Goal: Information Seeking & Learning: Find specific fact

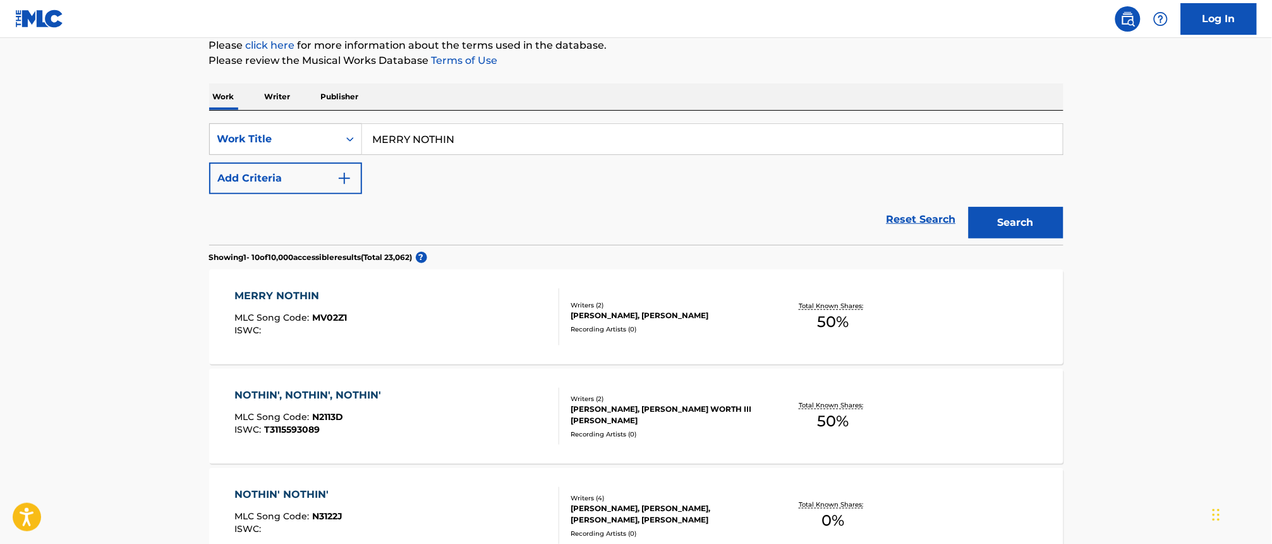
click at [286, 96] on p "Writer" at bounding box center [278, 96] width 34 height 27
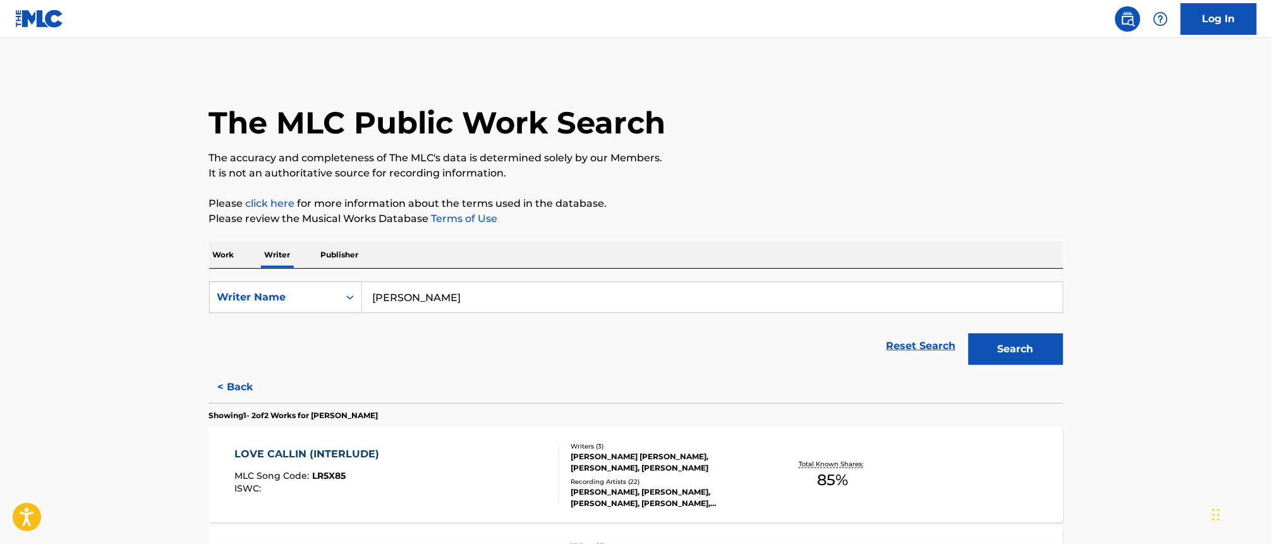
drag, startPoint x: 470, startPoint y: 294, endPoint x: 204, endPoint y: 286, distance: 266.2
click at [206, 286] on div "The MLC Public Work Search The accuracy and completeness of The MLC's data is d…" at bounding box center [636, 375] width 885 height 611
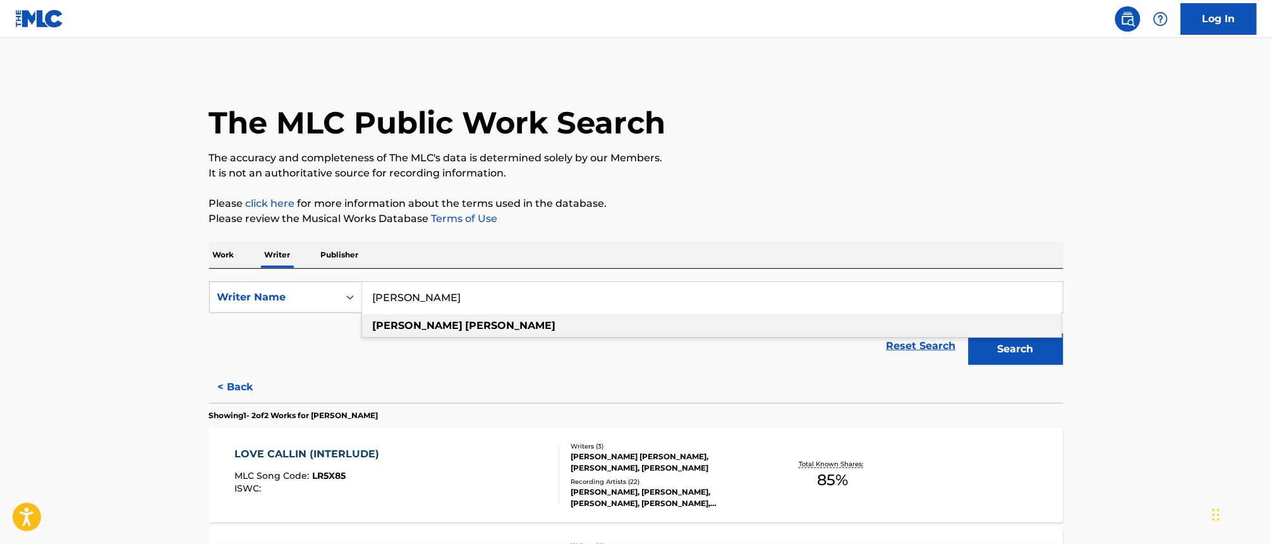
paste input "[PERSON_NAME]"
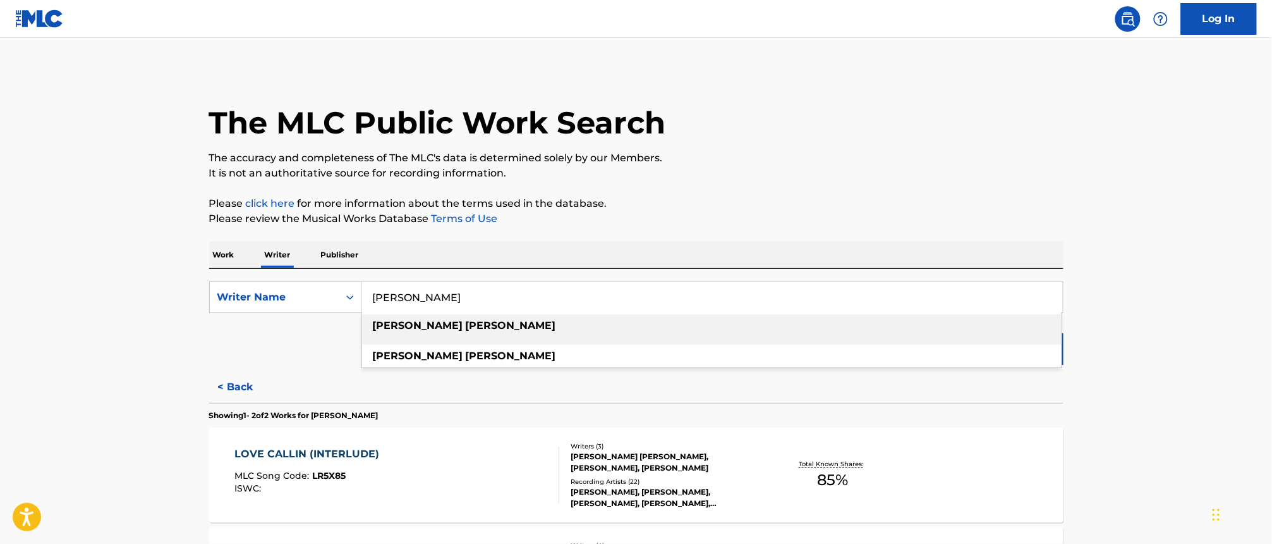
click at [455, 326] on div "[PERSON_NAME]" at bounding box center [712, 325] width 700 height 23
type input "[PERSON_NAME]"
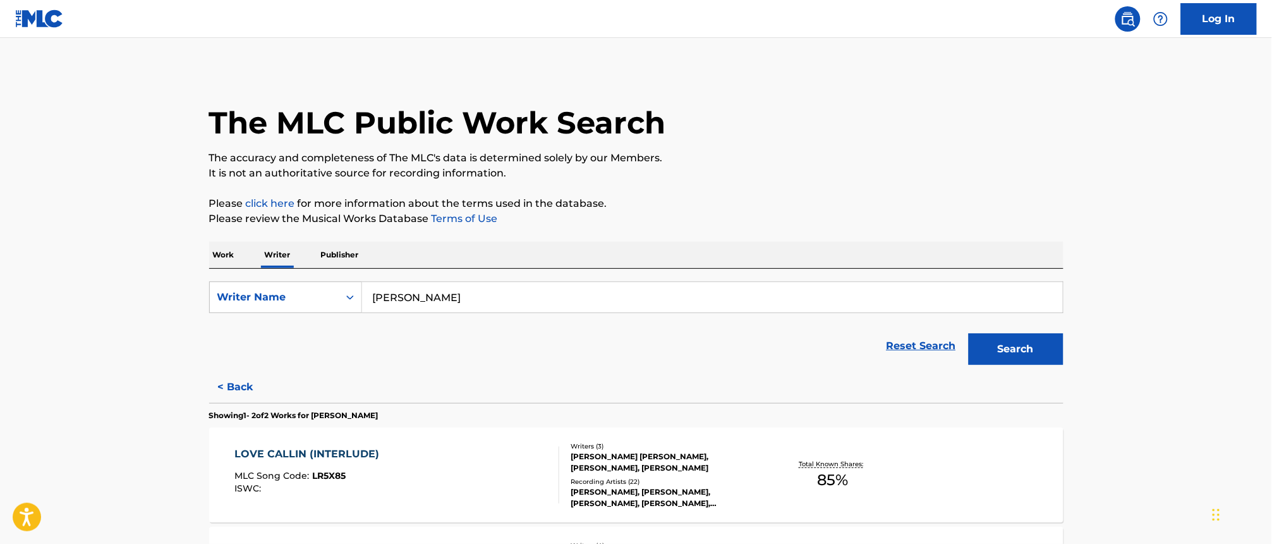
click at [1044, 355] on button "Search" at bounding box center [1016, 349] width 95 height 32
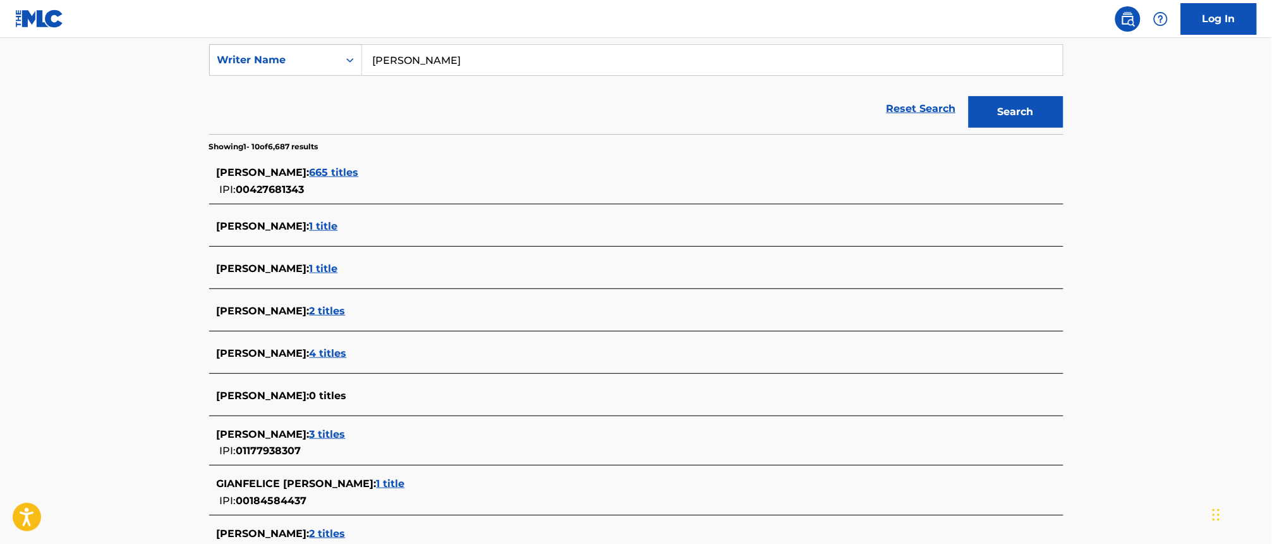
scroll to position [316, 0]
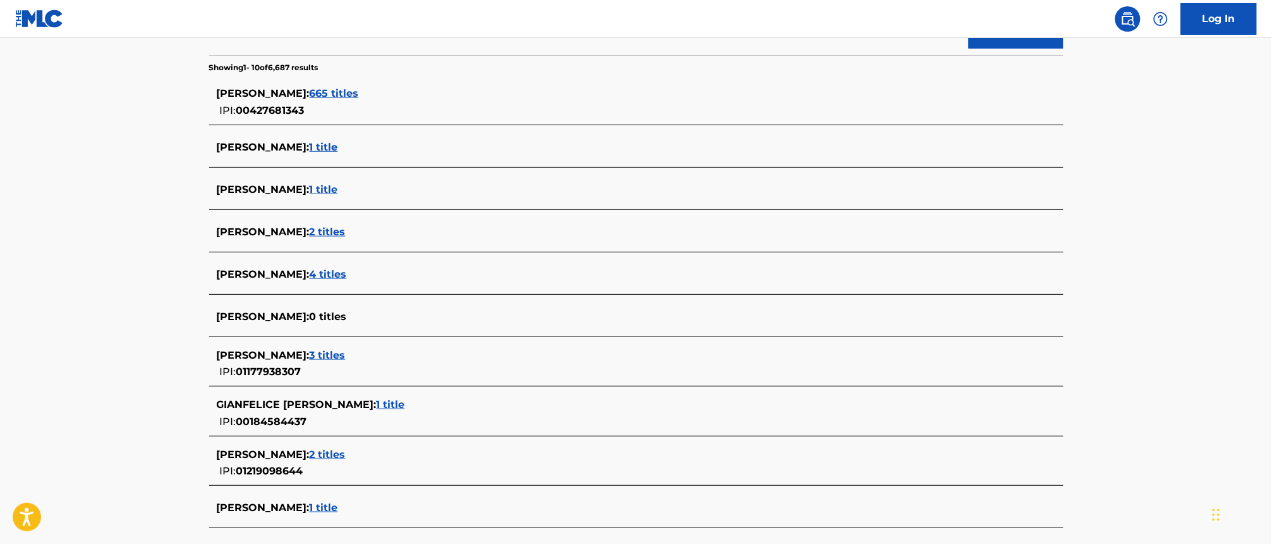
click at [320, 274] on span "4 titles" at bounding box center [328, 274] width 37 height 12
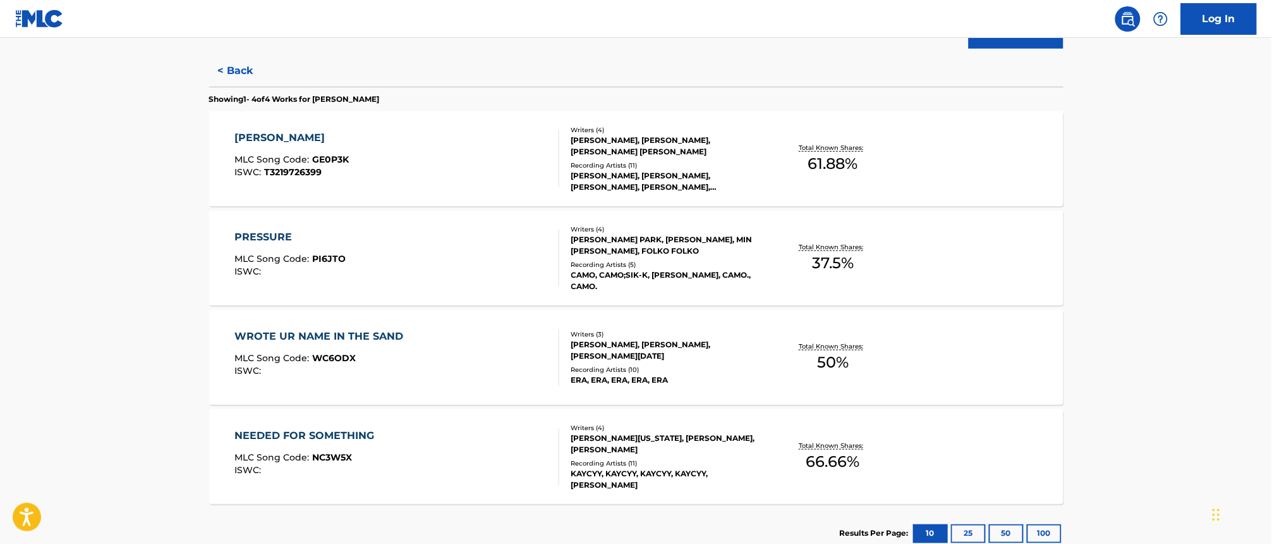
scroll to position [395, 0]
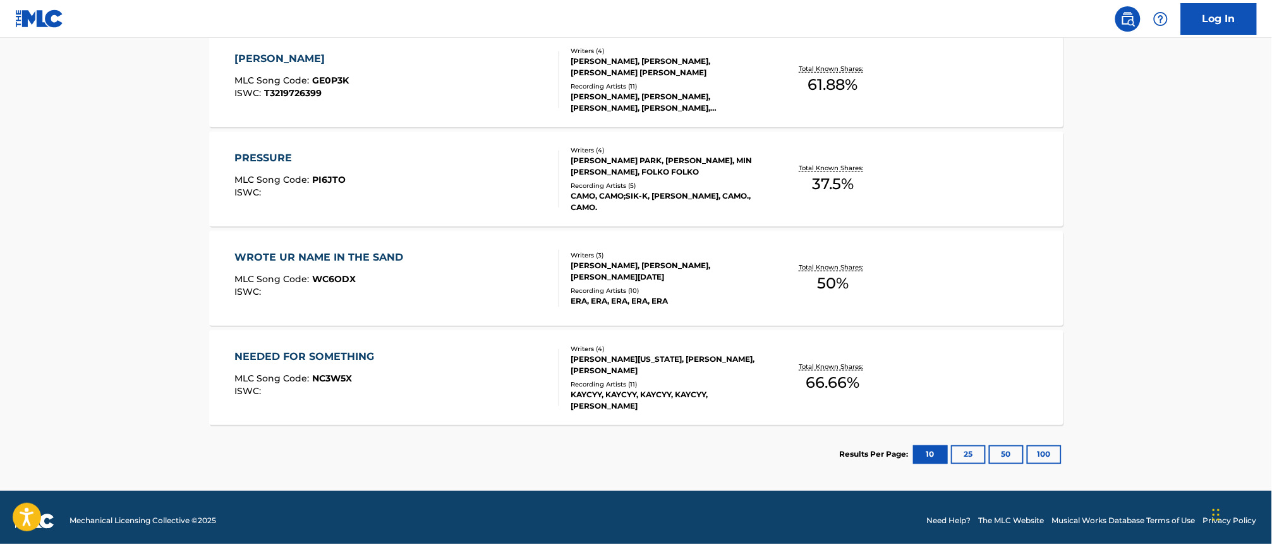
click at [365, 349] on div "NEEDED FOR SOMETHING" at bounding box center [308, 356] width 146 height 15
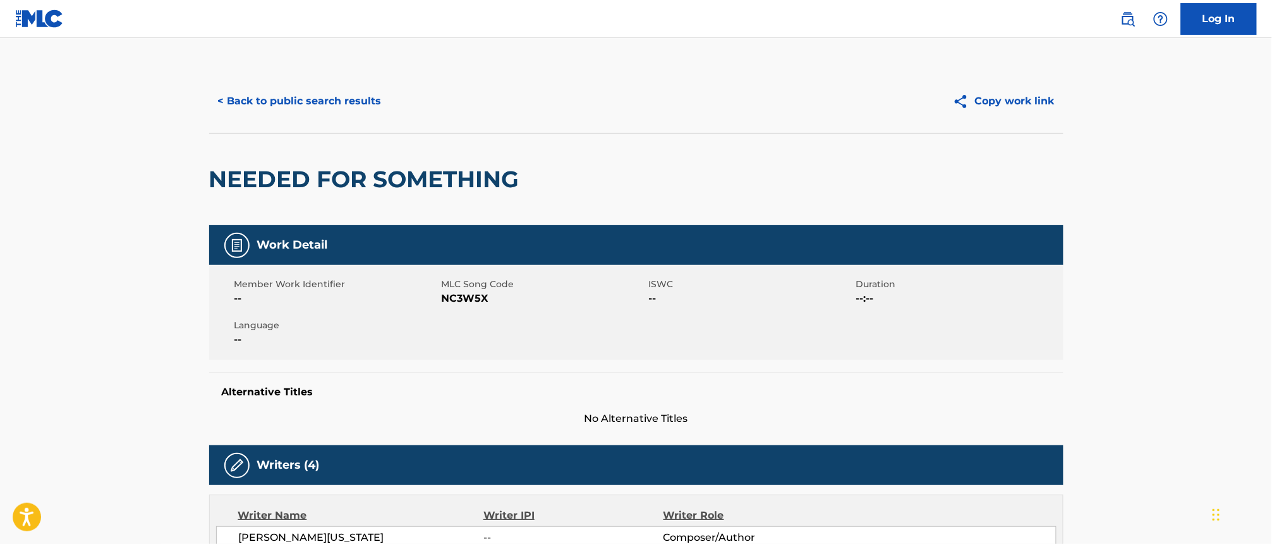
click at [281, 100] on button "< Back to public search results" at bounding box center [299, 101] width 181 height 32
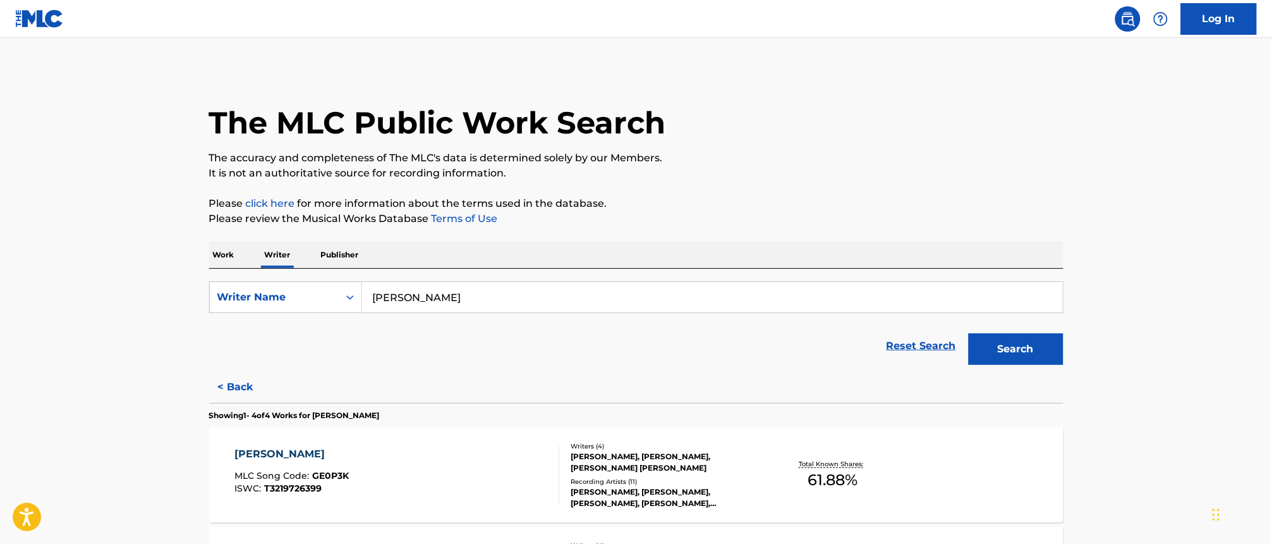
drag, startPoint x: 453, startPoint y: 295, endPoint x: 238, endPoint y: 247, distance: 220.2
click at [145, 250] on main "The MLC Public Work Search The accuracy and completeness of The MLC's data is d…" at bounding box center [636, 462] width 1272 height 848
paste input "[PERSON_NAME]"
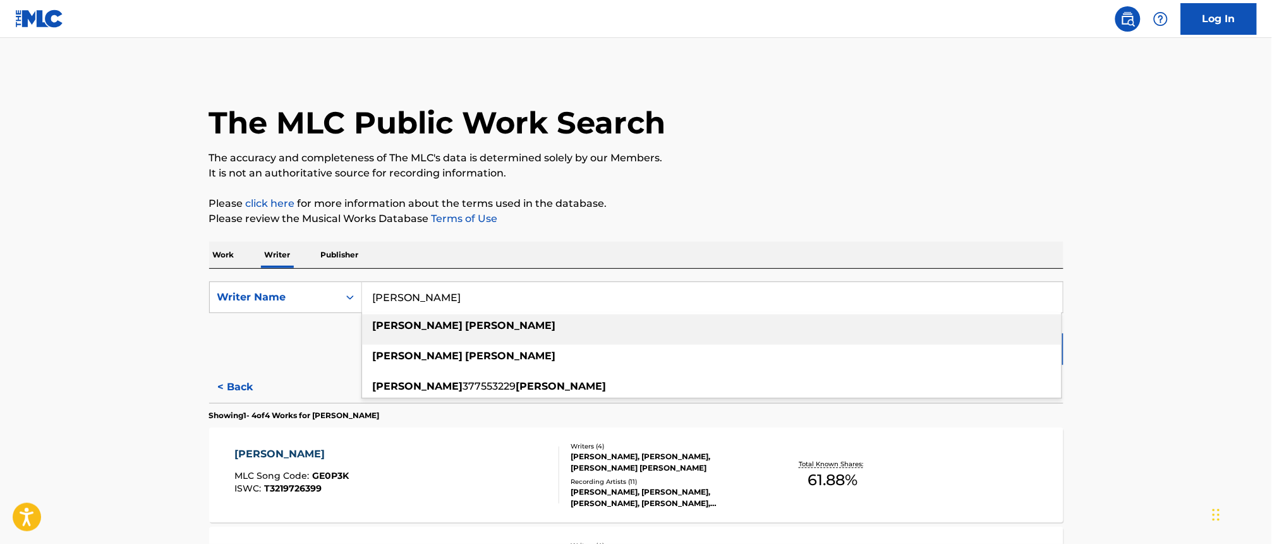
click at [579, 319] on div "[PERSON_NAME]" at bounding box center [712, 325] width 700 height 23
type input "[PERSON_NAME]"
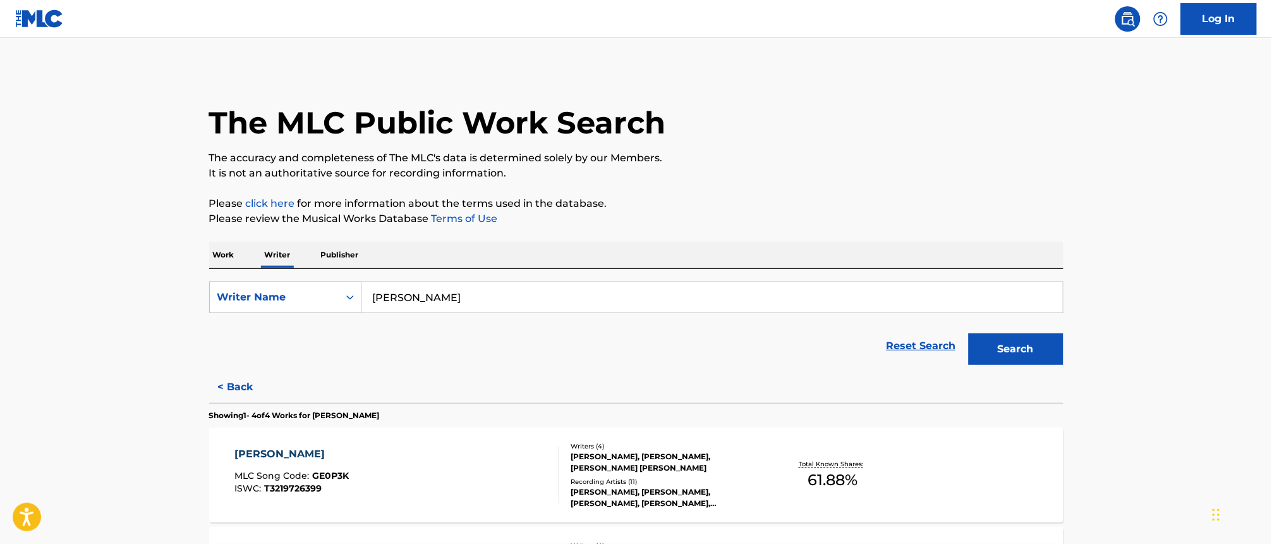
click at [1004, 353] on button "Search" at bounding box center [1016, 349] width 95 height 32
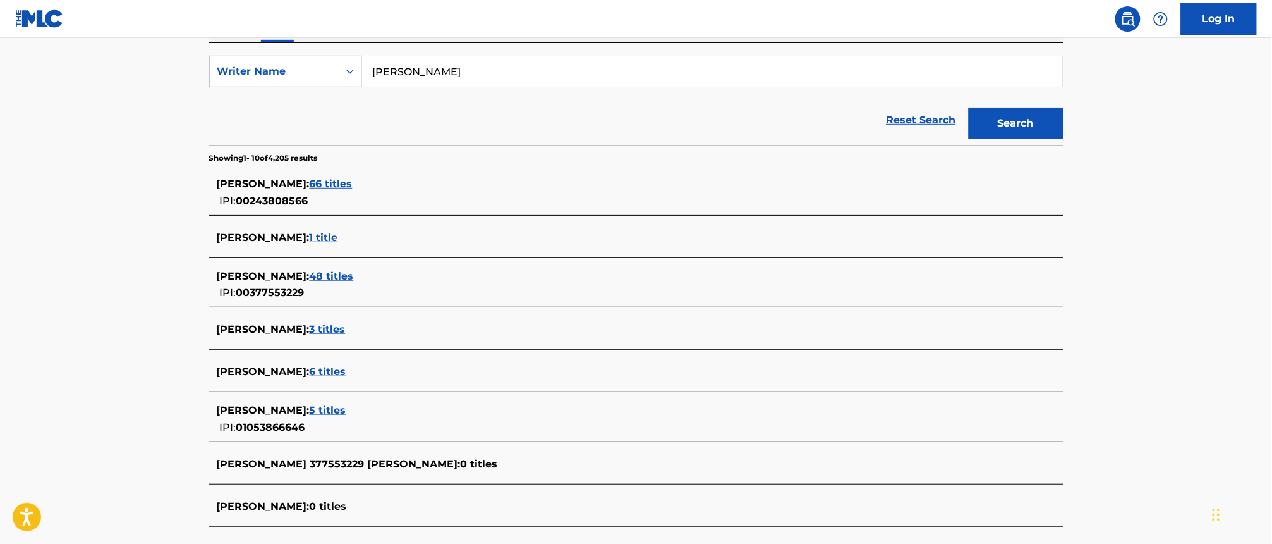
scroll to position [237, 0]
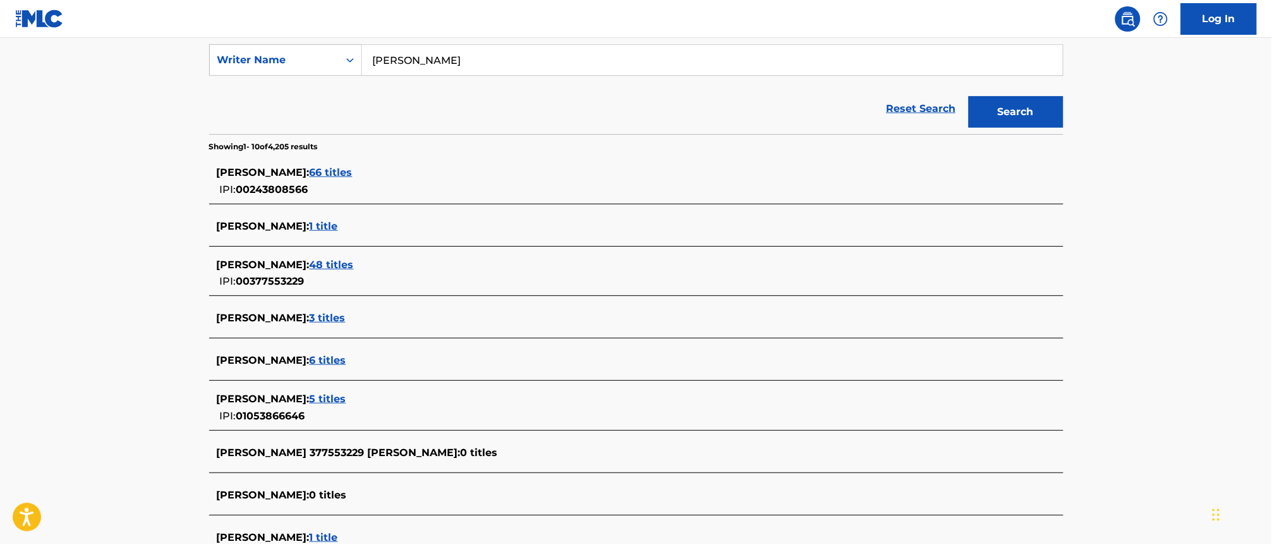
click at [310, 266] on span "48 titles" at bounding box center [332, 265] width 44 height 12
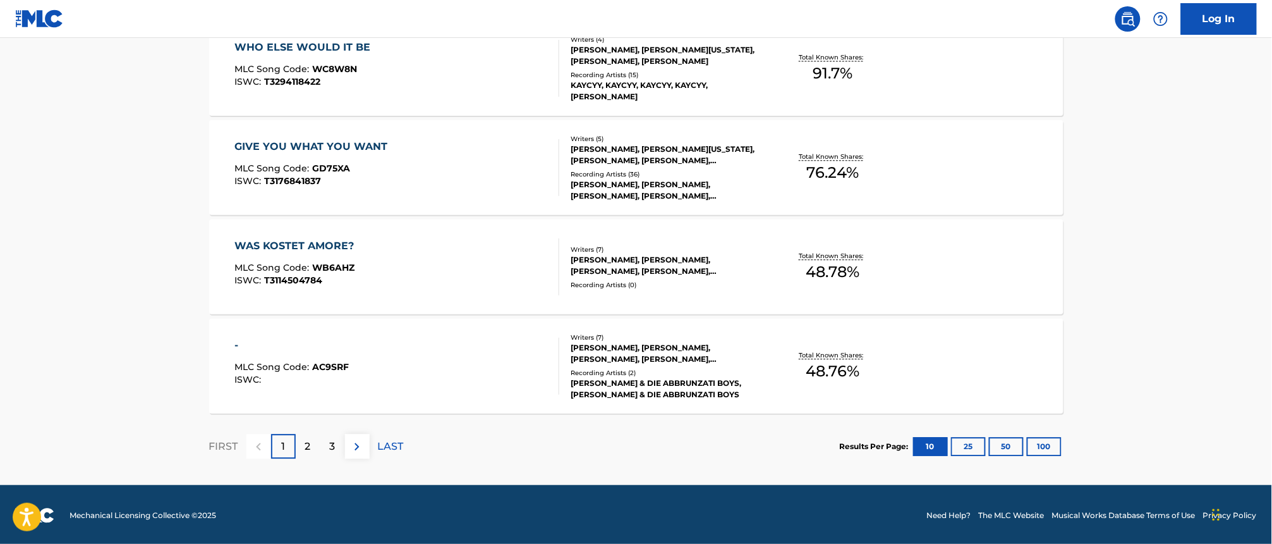
scroll to position [1004, 0]
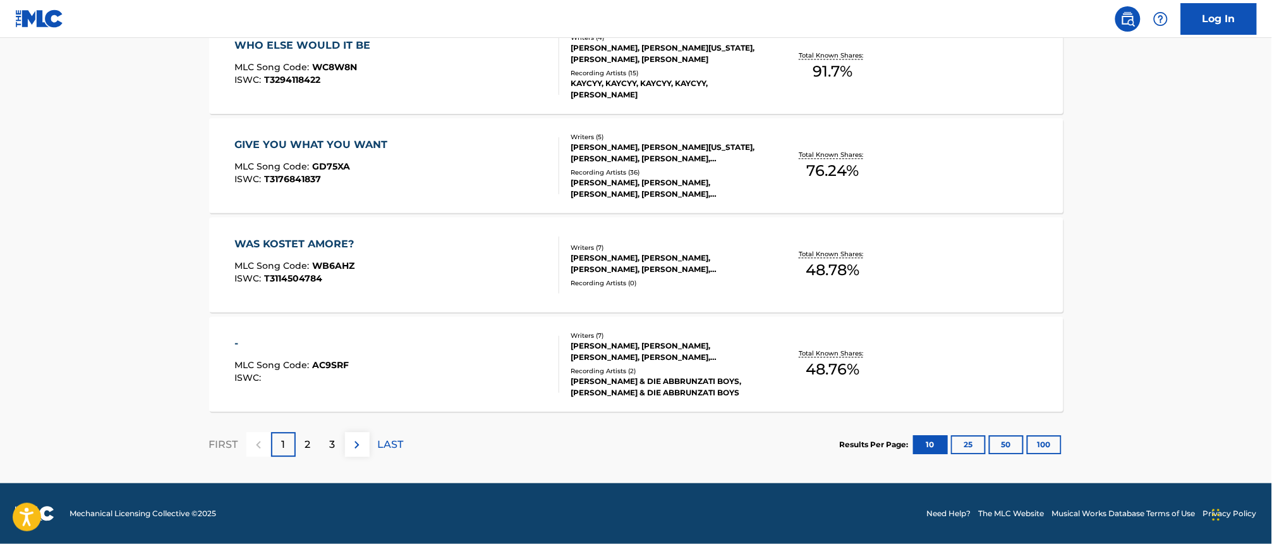
click at [308, 440] on p "2" at bounding box center [308, 444] width 6 height 15
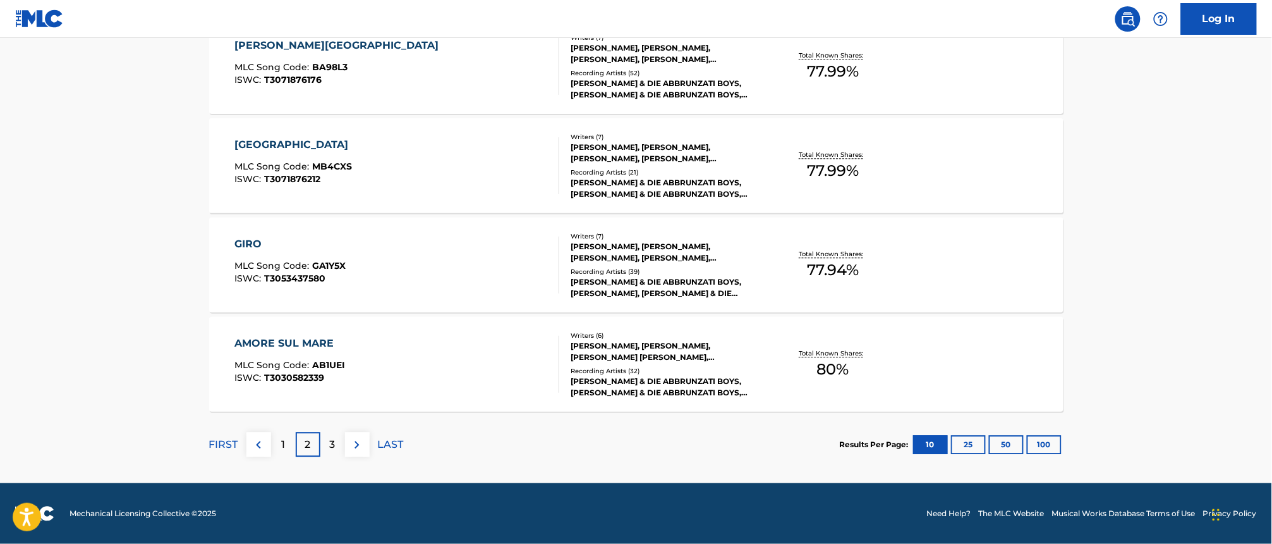
click at [337, 450] on div "3" at bounding box center [332, 444] width 25 height 25
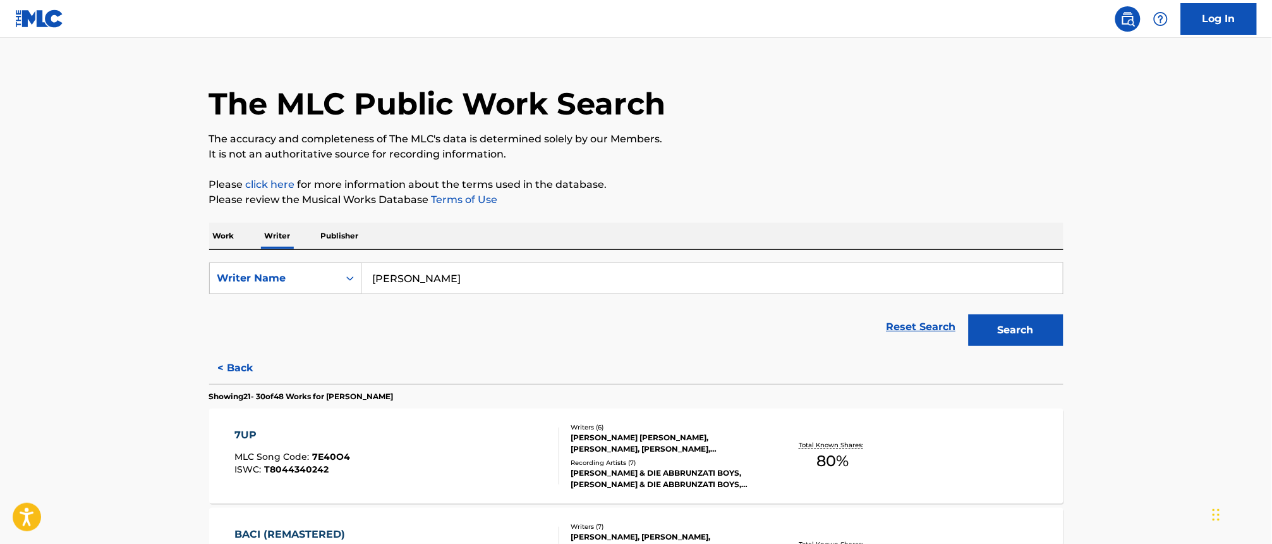
scroll to position [0, 0]
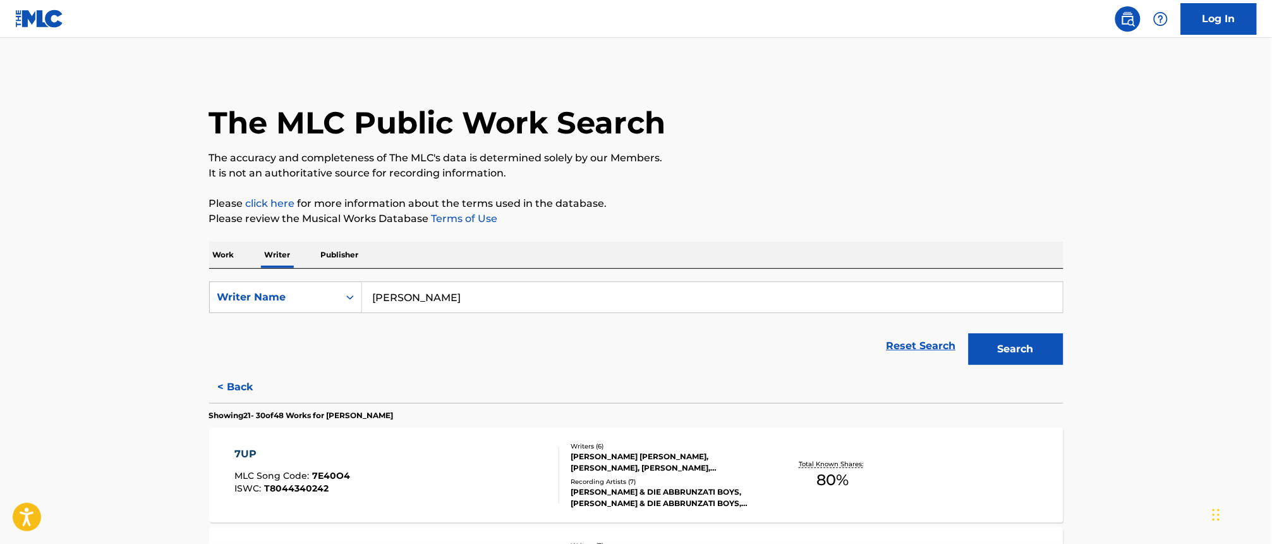
click at [224, 258] on p "Work" at bounding box center [223, 254] width 29 height 27
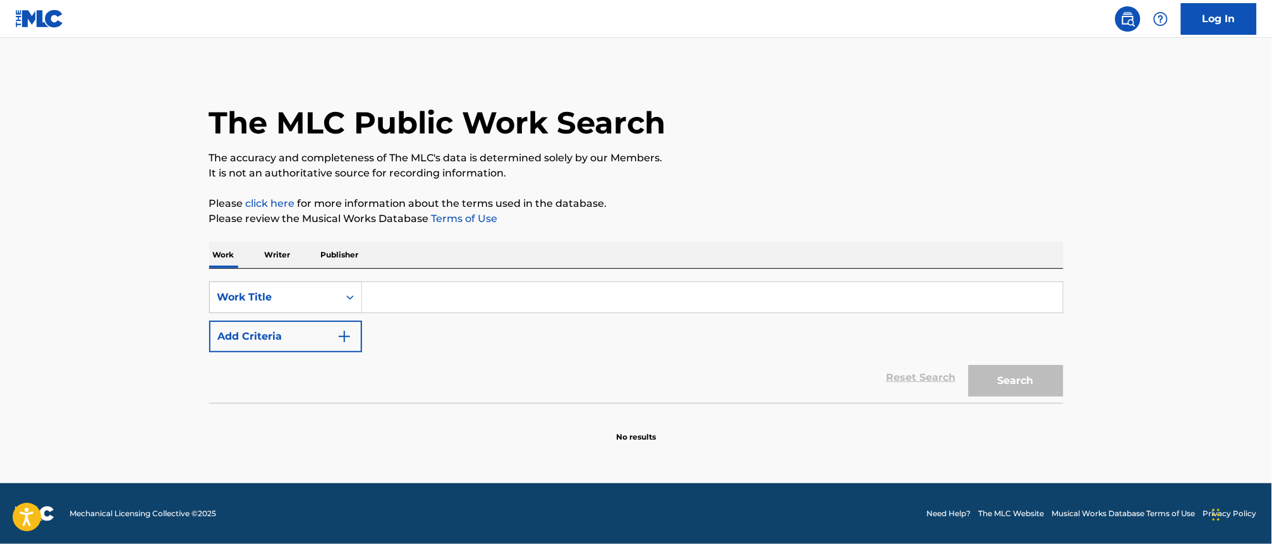
click at [396, 299] on input "Search Form" at bounding box center [712, 297] width 701 height 30
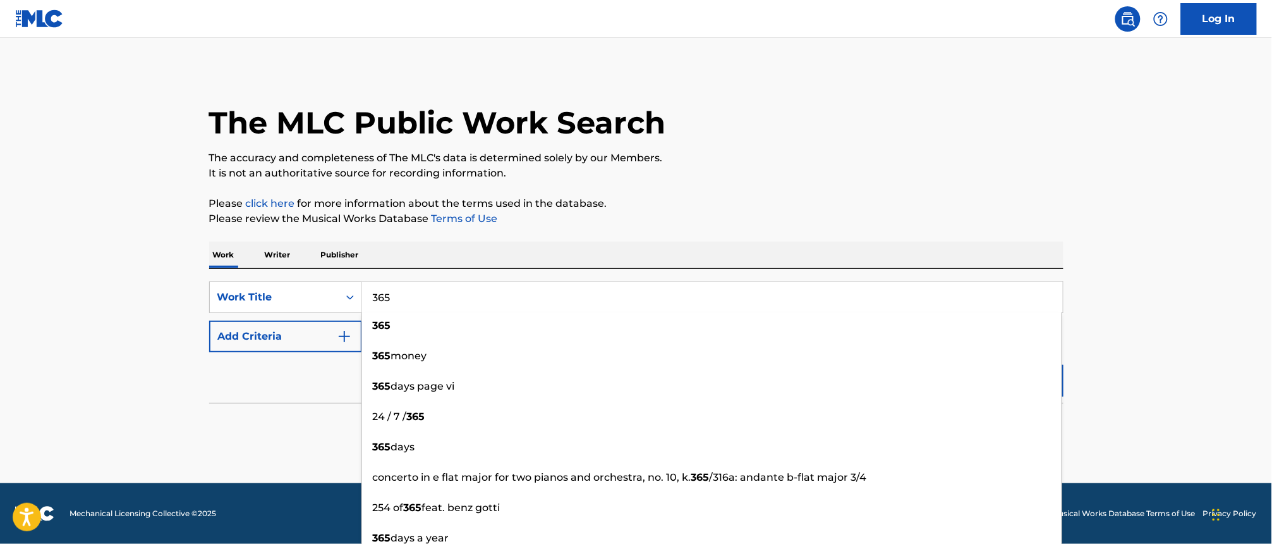
type input "365"
click at [326, 342] on button "Add Criteria" at bounding box center [285, 336] width 153 height 32
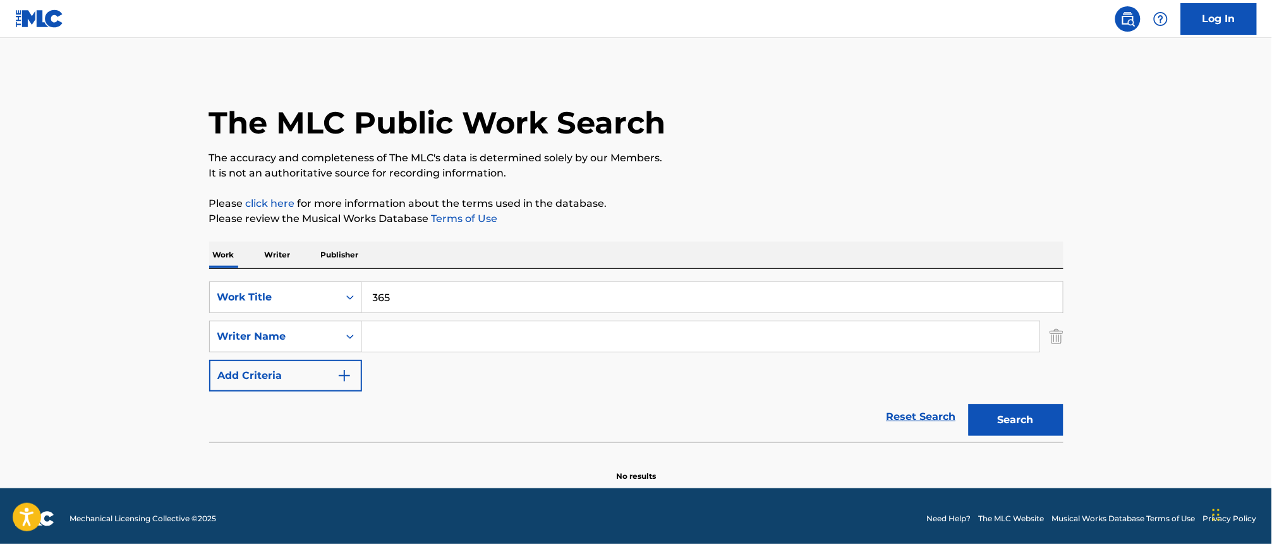
click at [427, 335] on input "Search Form" at bounding box center [701, 336] width 678 height 30
paste input "[PERSON_NAME]"
type input "[PERSON_NAME]"
click at [1035, 424] on button "Search" at bounding box center [1016, 420] width 95 height 32
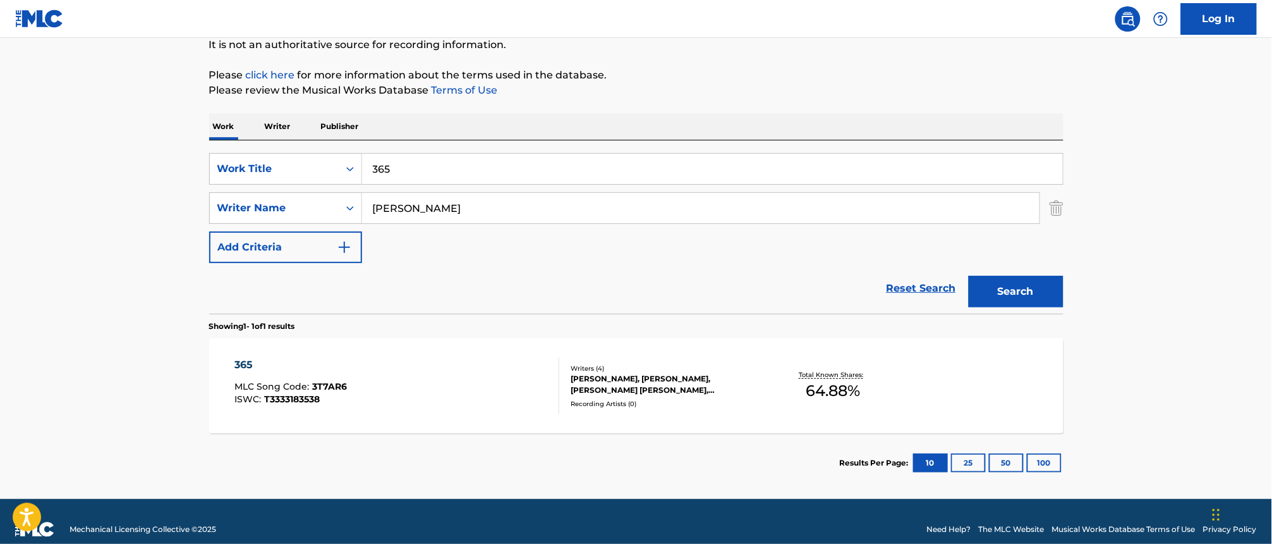
scroll to position [144, 0]
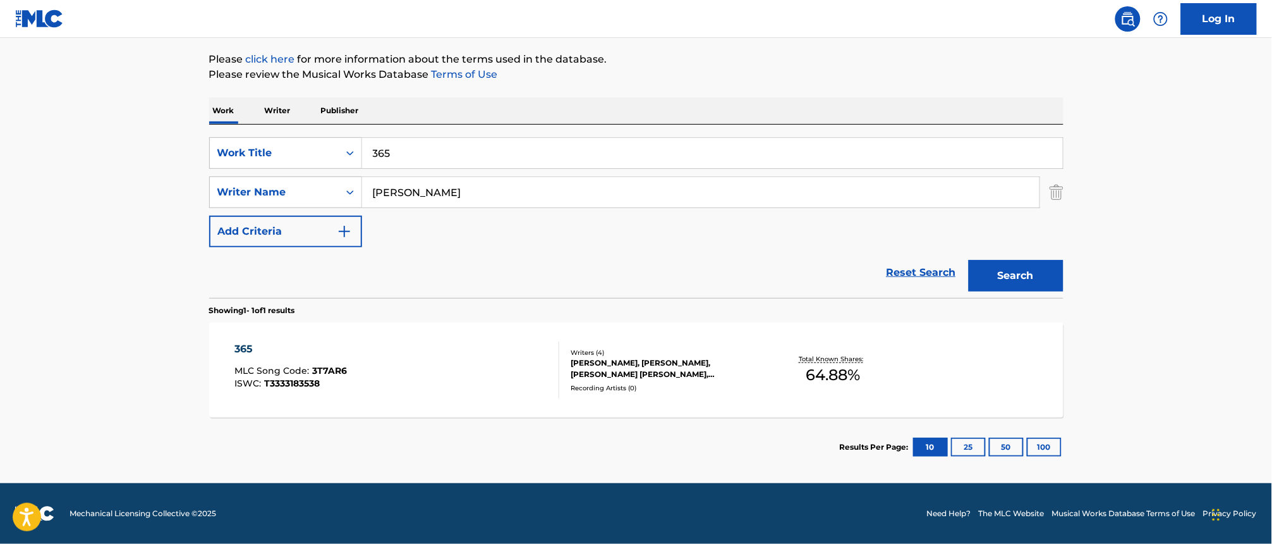
click at [275, 349] on div "365" at bounding box center [291, 348] width 113 height 15
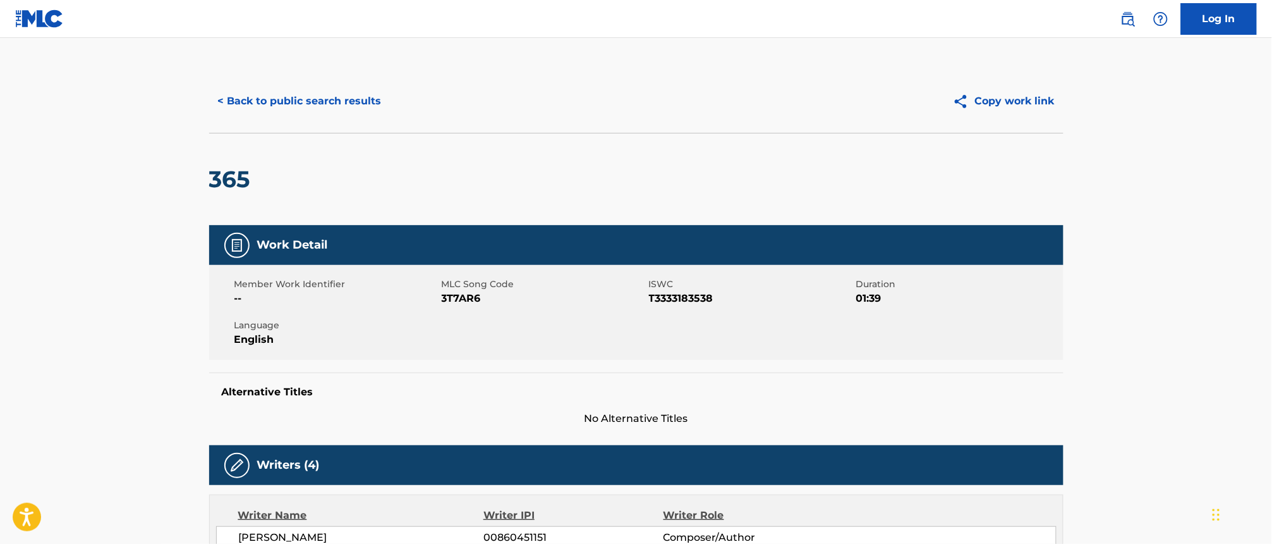
click at [267, 94] on button "< Back to public search results" at bounding box center [299, 101] width 181 height 32
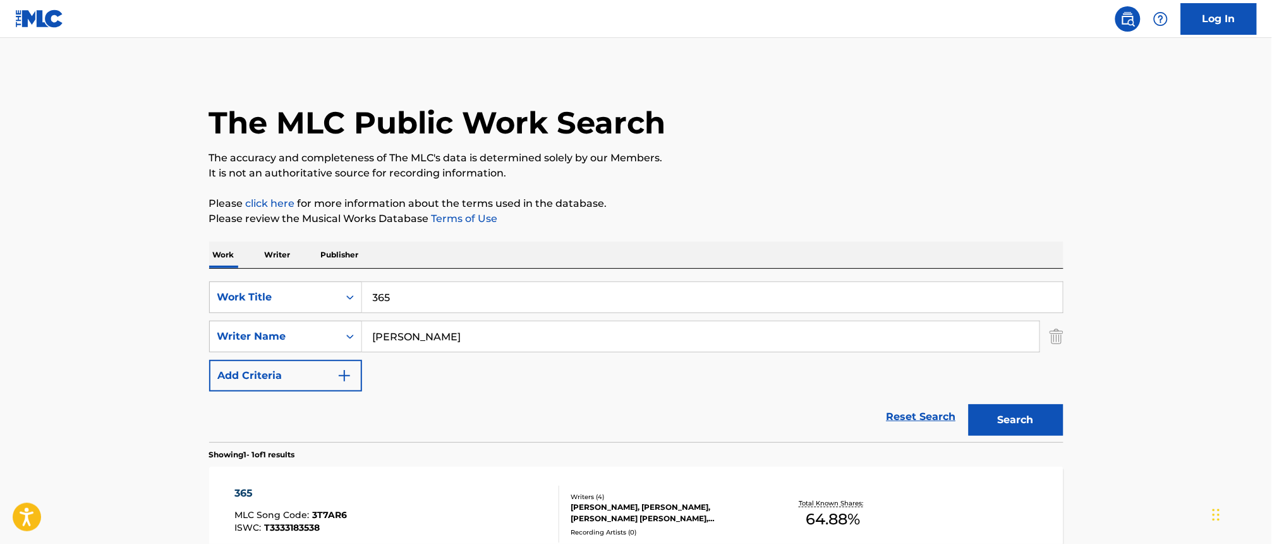
scroll to position [71, 0]
